Goal: Transaction & Acquisition: Purchase product/service

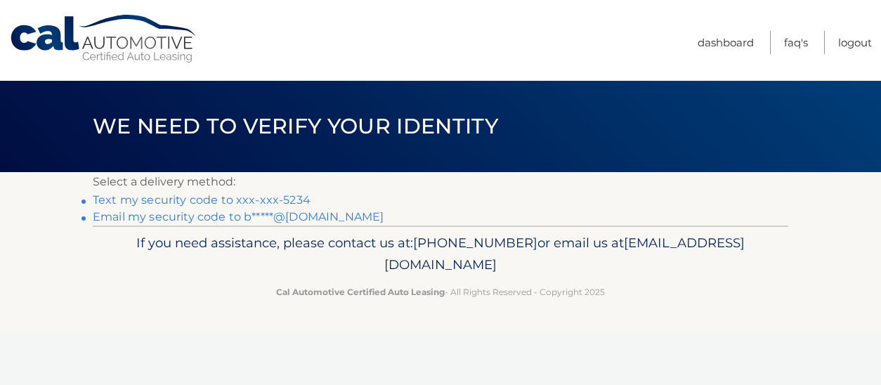
click at [253, 199] on link "Text my security code to xxx-xxx-5234" at bounding box center [202, 199] width 218 height 13
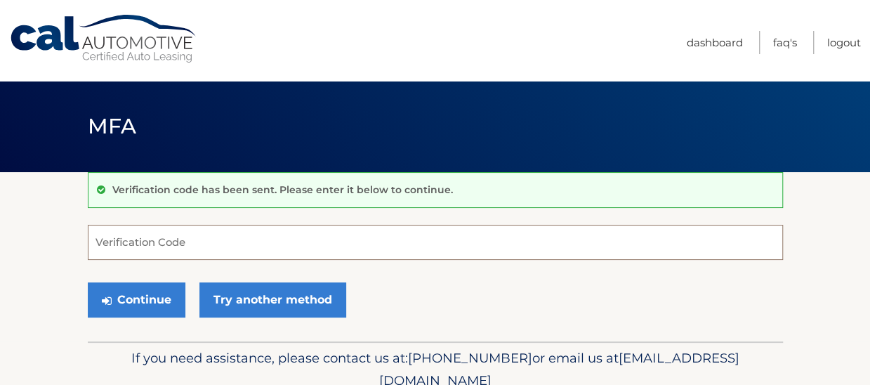
click at [395, 239] on input "Verification Code" at bounding box center [435, 242] width 695 height 35
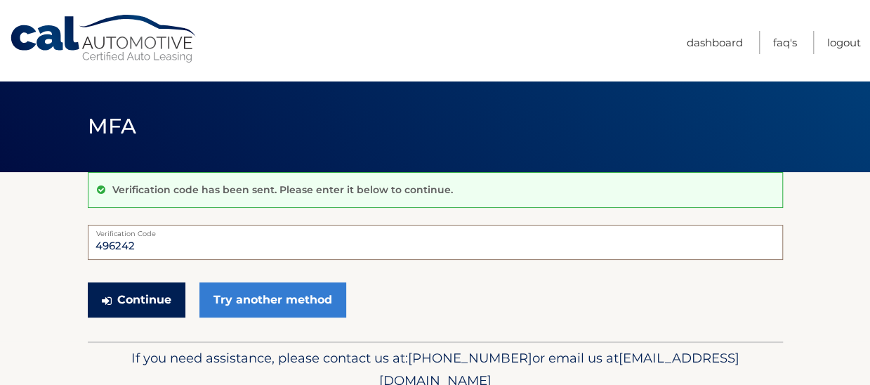
type input "496242"
click at [156, 300] on button "Continue" at bounding box center [137, 299] width 98 height 35
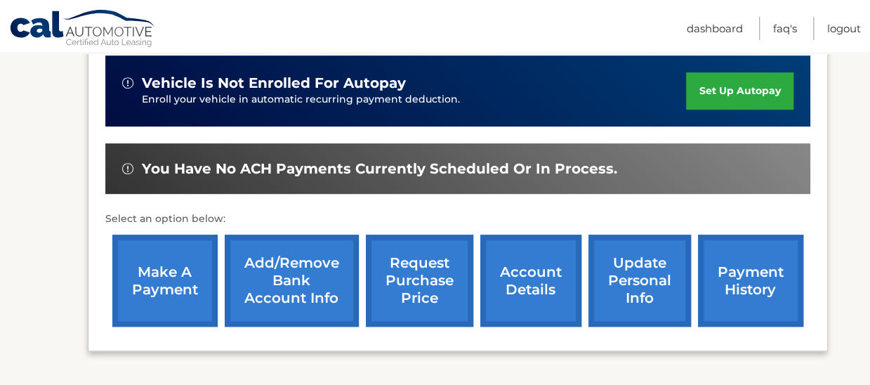
scroll to position [421, 0]
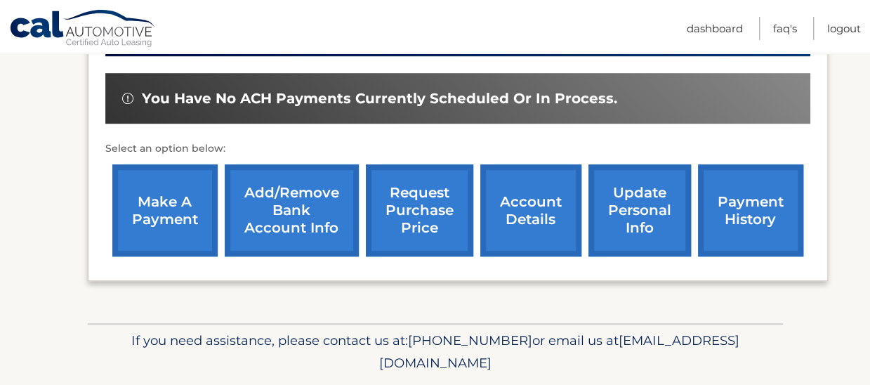
click at [178, 216] on link "make a payment" at bounding box center [164, 210] width 105 height 92
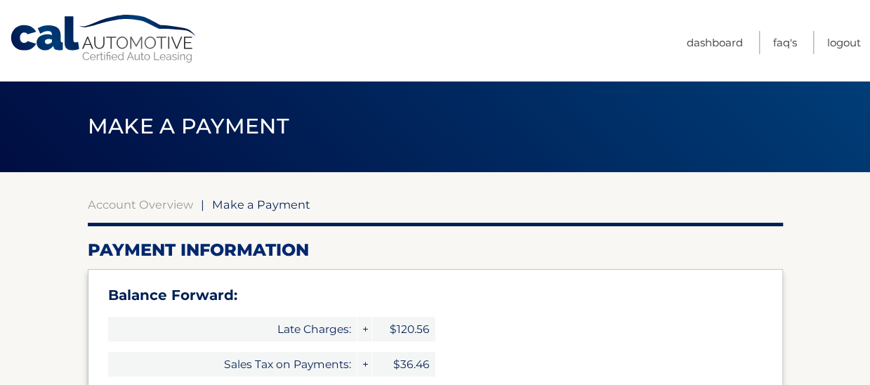
select select "N2QxNGE1ZDUtZWRlZS00OWQxLWExOTQtOGU3ODgwZWYxMWEx"
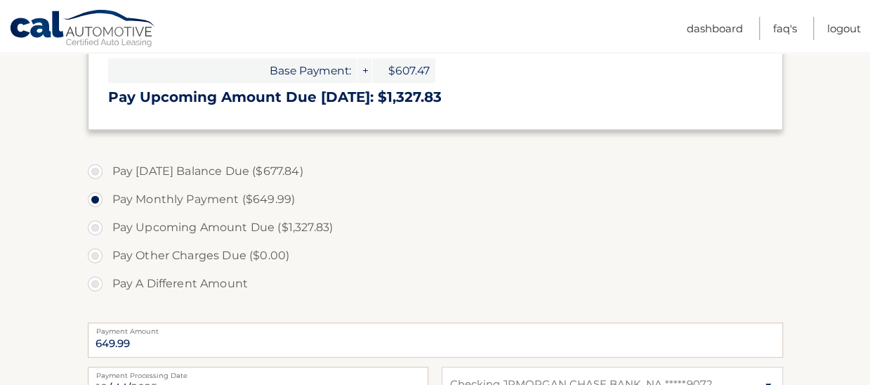
scroll to position [492, 0]
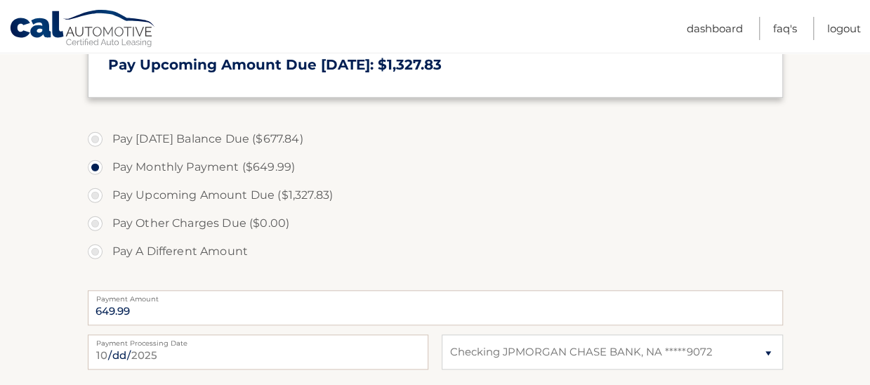
click at [157, 216] on label "Pay Other Charges Due ($0.00)" at bounding box center [435, 223] width 695 height 28
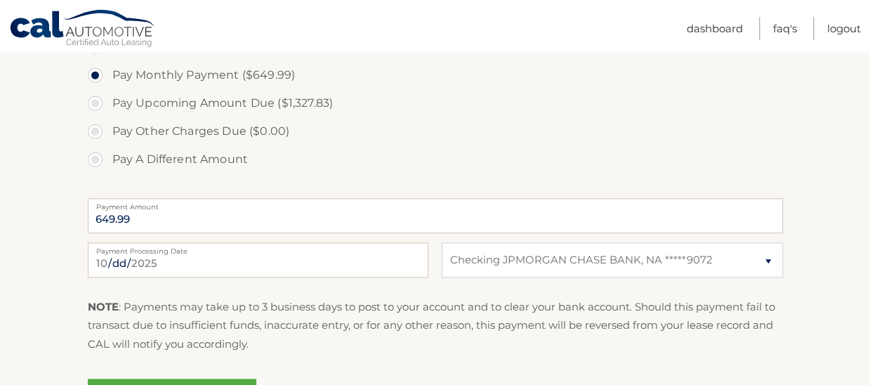
scroll to position [562, 0]
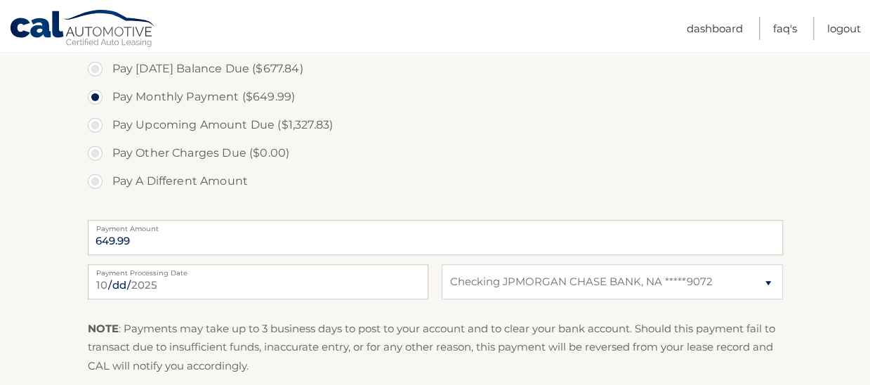
click at [93, 176] on label "Pay A Different Amount" at bounding box center [435, 181] width 695 height 28
click at [93, 176] on input "Pay A Different Amount" at bounding box center [100, 178] width 14 height 22
radio input "true"
click at [163, 232] on input "Payment Amount" at bounding box center [435, 237] width 695 height 35
click at [163, 235] on input "Payment Amount" at bounding box center [435, 237] width 695 height 35
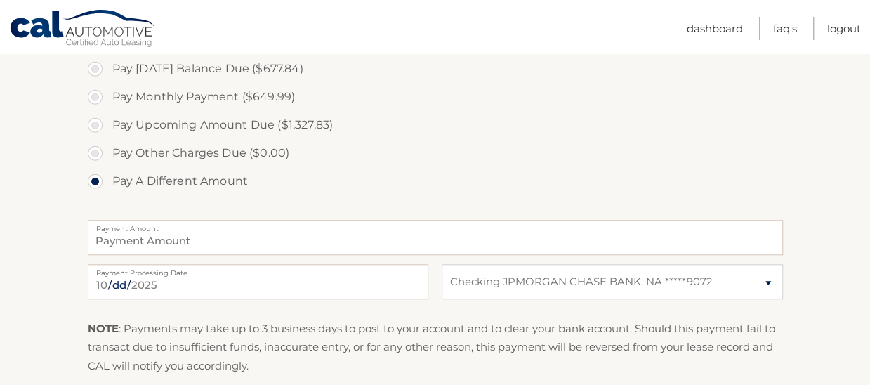
click at [95, 148] on label "Pay Other Charges Due ($0.00)" at bounding box center [435, 153] width 695 height 28
drag, startPoint x: 95, startPoint y: 129, endPoint x: 97, endPoint y: 149, distance: 20.4
click at [95, 129] on label "Pay Upcoming Amount Due ($1,327.83)" at bounding box center [435, 125] width 695 height 28
click at [95, 129] on input "Pay Upcoming Amount Due ($1,327.83)" at bounding box center [100, 122] width 14 height 22
radio input "true"
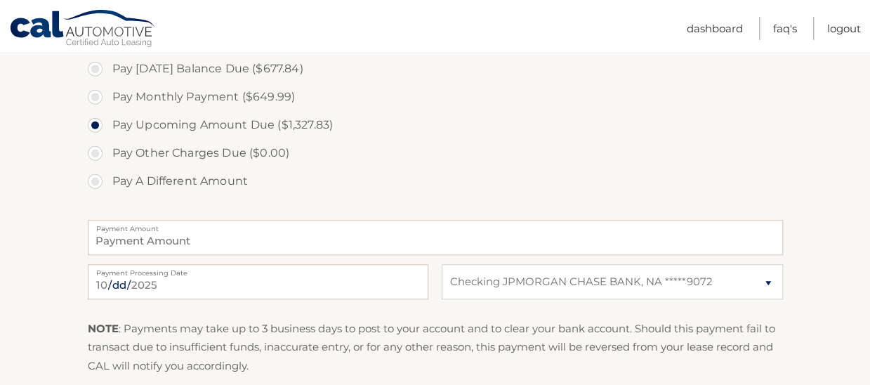
type input "1327.83"
click at [93, 180] on label "Pay A Different Amount" at bounding box center [435, 181] width 695 height 28
click at [93, 180] on input "Pay A Different Amount" at bounding box center [100, 178] width 14 height 22
radio input "true"
click at [176, 239] on input "Payment Amount" at bounding box center [435, 237] width 695 height 35
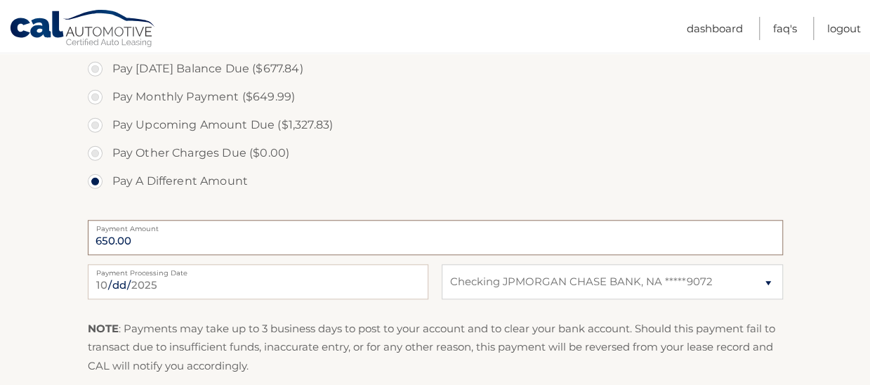
type input "650.00"
click at [402, 172] on label "Pay A Different Amount" at bounding box center [435, 181] width 695 height 28
click at [107, 172] on input "Pay A Different Amount" at bounding box center [100, 178] width 14 height 22
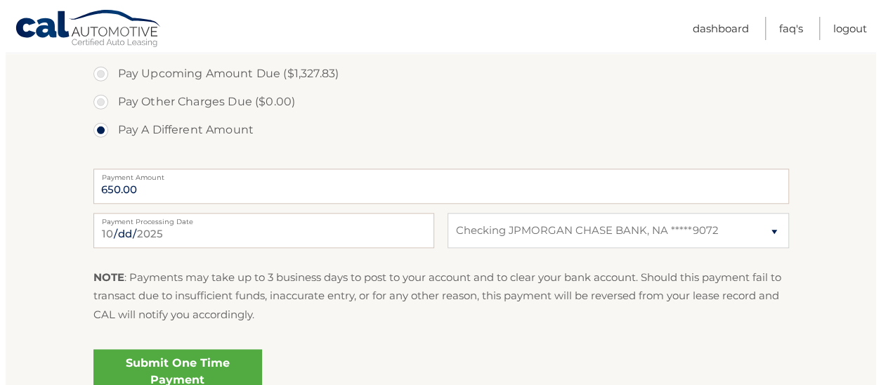
scroll to position [702, 0]
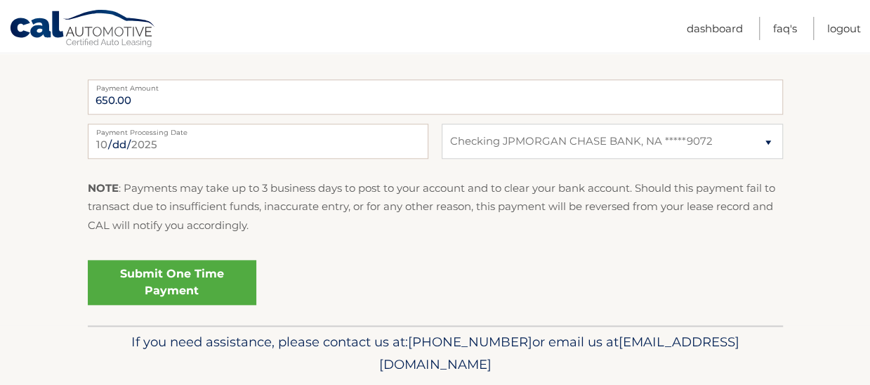
click at [197, 284] on link "Submit One Time Payment" at bounding box center [172, 282] width 169 height 45
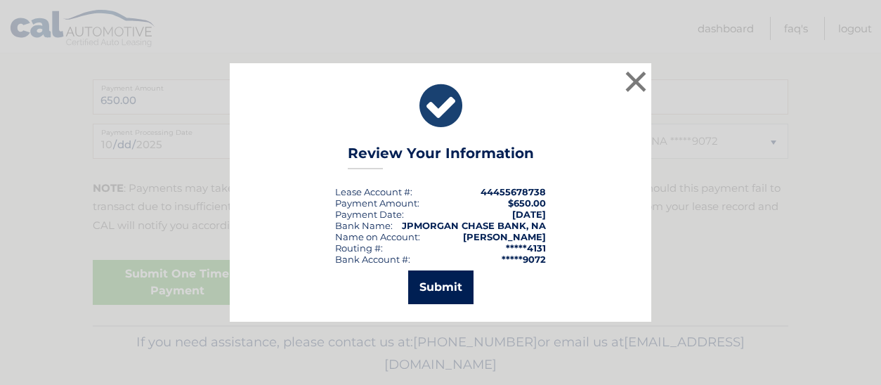
click at [438, 284] on button "Submit" at bounding box center [440, 287] width 65 height 34
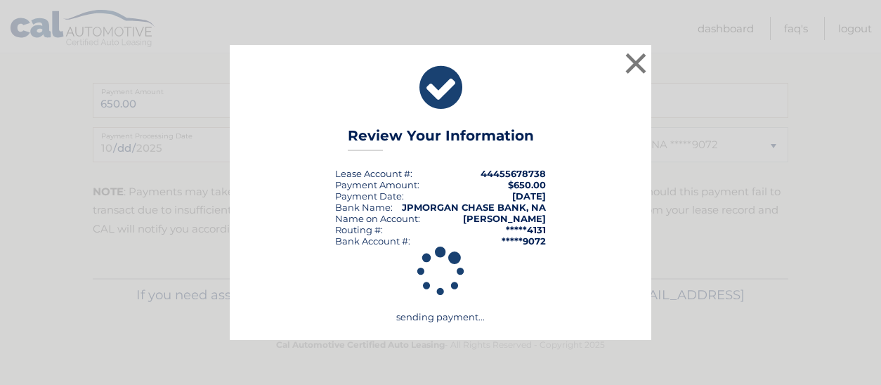
scroll to position [698, 0]
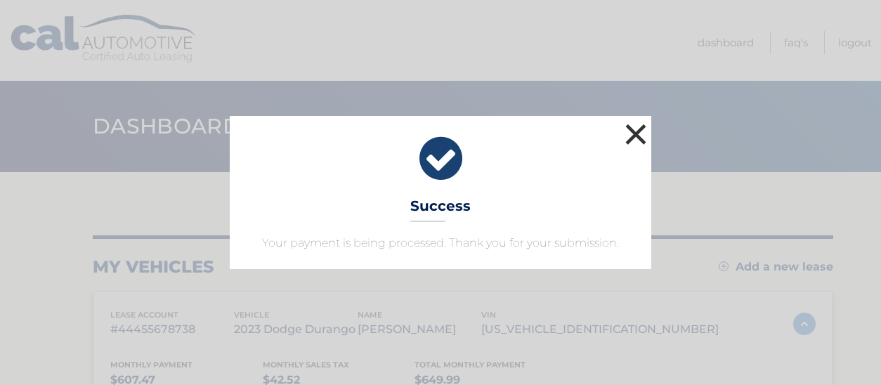
click at [636, 133] on button "×" at bounding box center [635, 134] width 28 height 28
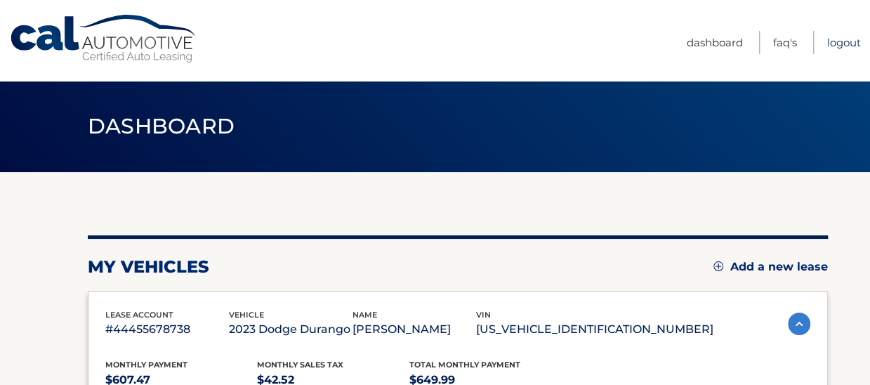
click at [857, 45] on link "Logout" at bounding box center [844, 42] width 34 height 23
